Goal: Find specific page/section: Find specific page/section

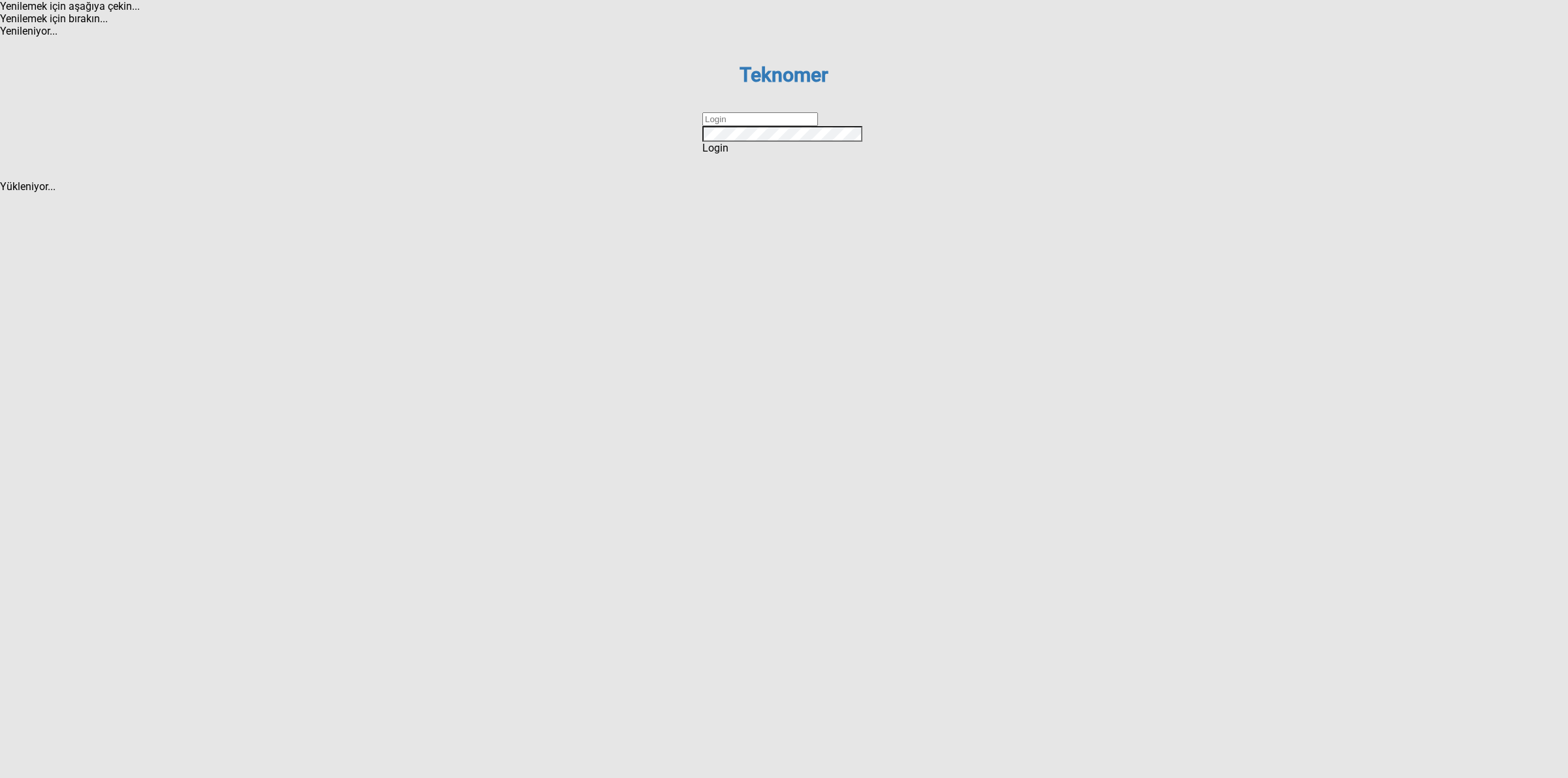
click at [766, 126] on input "text" at bounding box center [760, 119] width 116 height 14
type input "DİZEM"
click at [769, 154] on div "Login" at bounding box center [784, 147] width 163 height 13
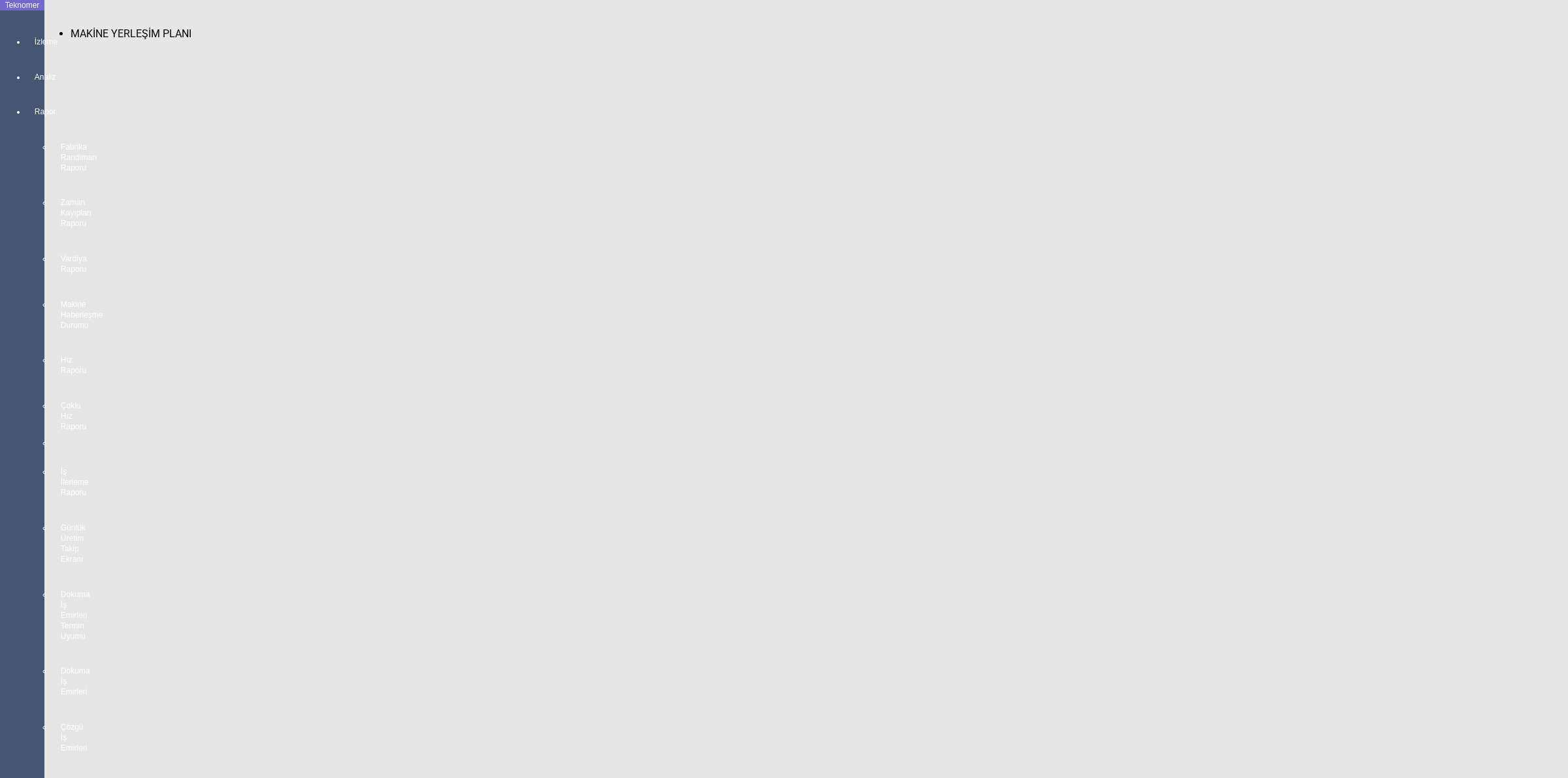
click at [26, 54] on div at bounding box center [35, 54] width 19 height 0
click at [110, 27] on span "MAKİNE YERLEŞİM PLANI" at bounding box center [131, 33] width 121 height 13
